Goal: Register for event/course

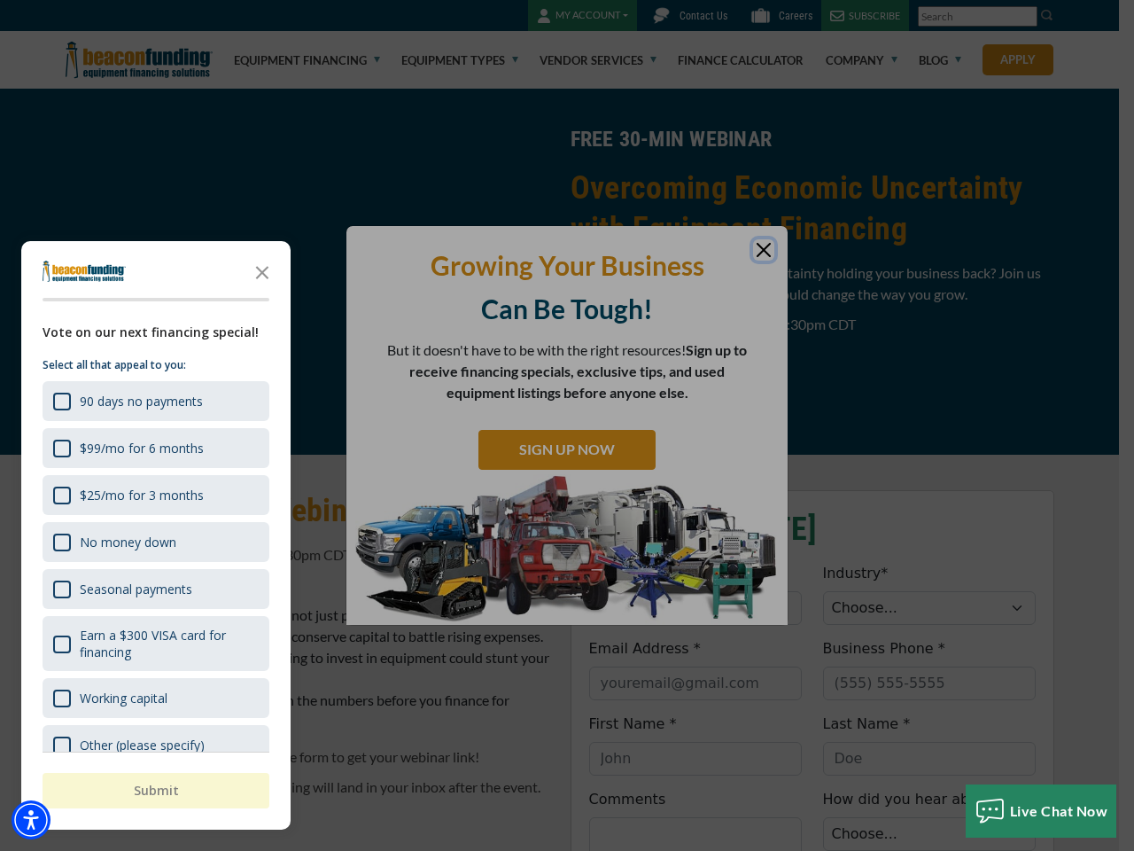
click at [567, 425] on div "button" at bounding box center [567, 425] width 1134 height 851
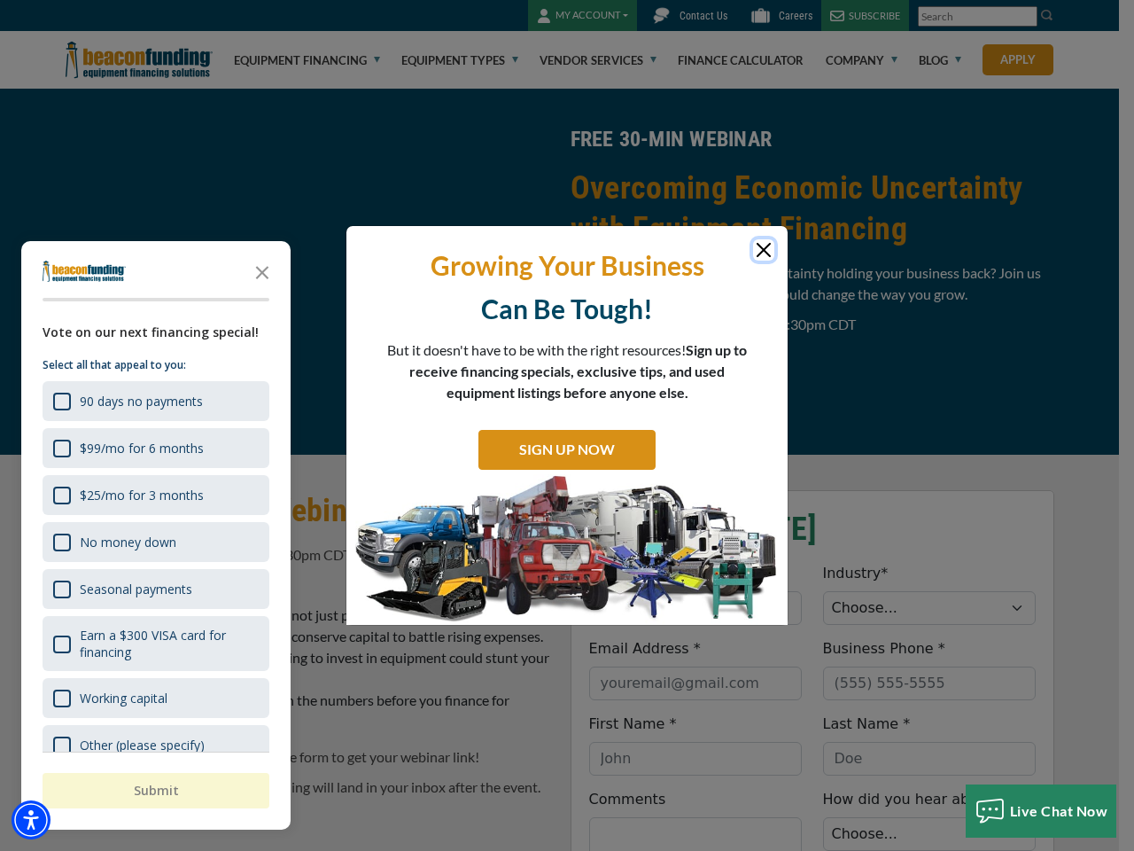
click at [31, 820] on img "Accessibility Menu" at bounding box center [31, 819] width 39 height 39
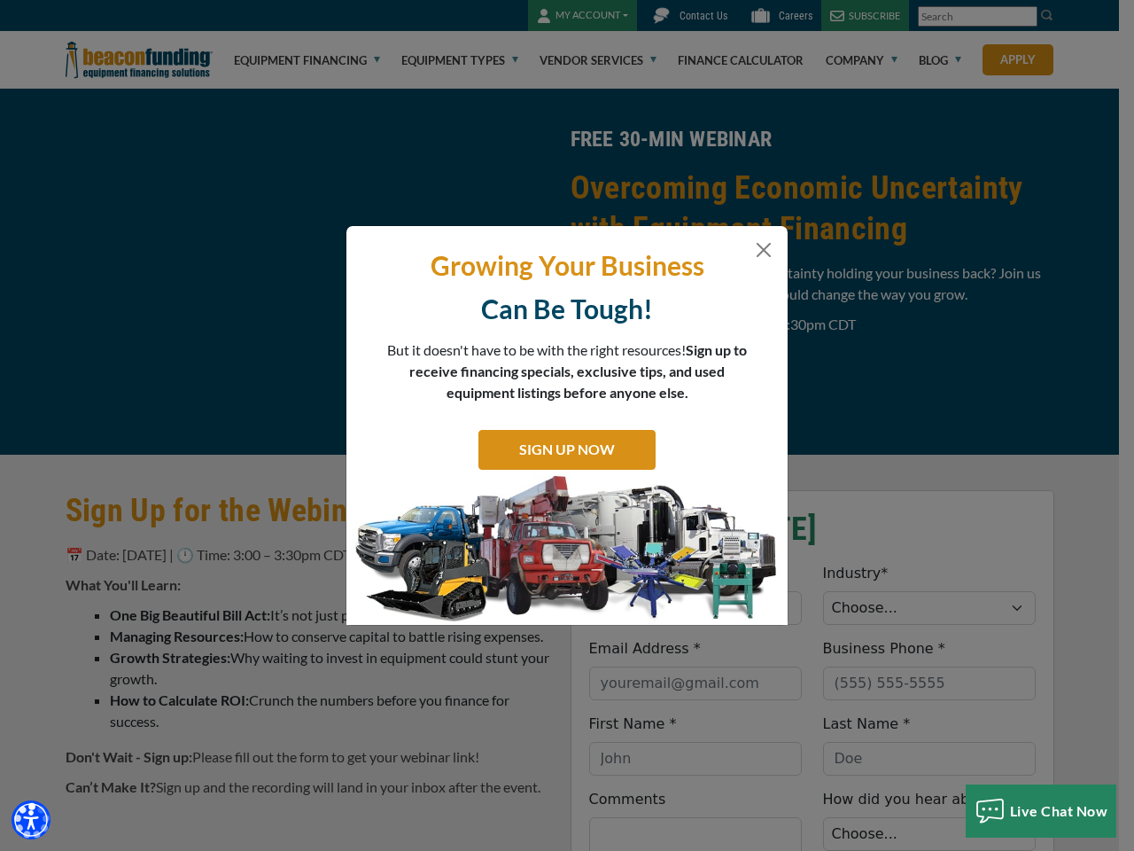
click at [567, 425] on body "Skip to main content Enable accessibility for low vision Open the accessibility…" at bounding box center [567, 425] width 1134 height 851
click at [262, 271] on body "Skip to main content Enable accessibility for low vision Open the accessibility…" at bounding box center [567, 425] width 1134 height 851
click at [154, 400] on body "Skip to main content Enable accessibility for low vision Open the accessibility…" at bounding box center [567, 425] width 1134 height 851
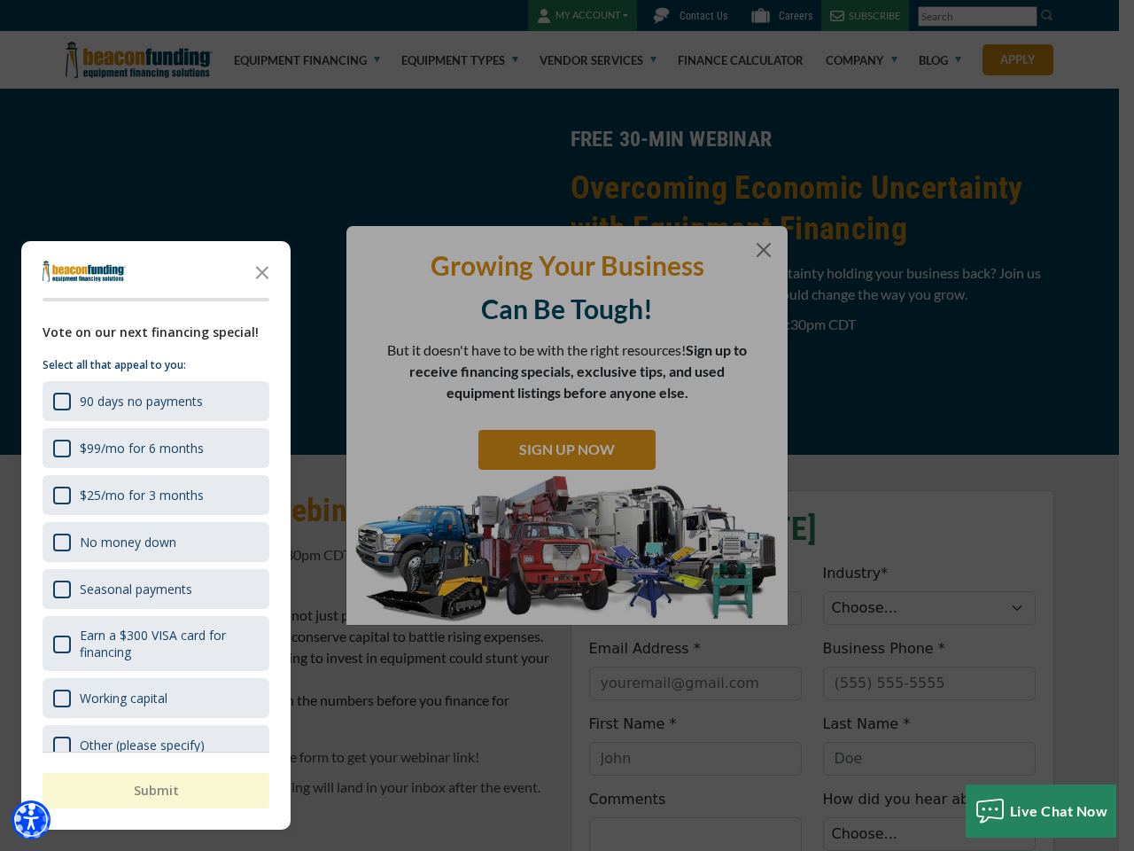
click at [154, 447] on body "Skip to main content Enable accessibility for low vision Open the accessibility…" at bounding box center [567, 425] width 1134 height 851
click at [154, 494] on body "Skip to main content Enable accessibility for low vision Open the accessibility…" at bounding box center [567, 425] width 1134 height 851
click at [154, 541] on body "Skip to main content Enable accessibility for low vision Open the accessibility…" at bounding box center [567, 425] width 1134 height 851
click at [154, 588] on body "Skip to main content Enable accessibility for low vision Open the accessibility…" at bounding box center [567, 425] width 1134 height 851
